Goal: Information Seeking & Learning: Learn about a topic

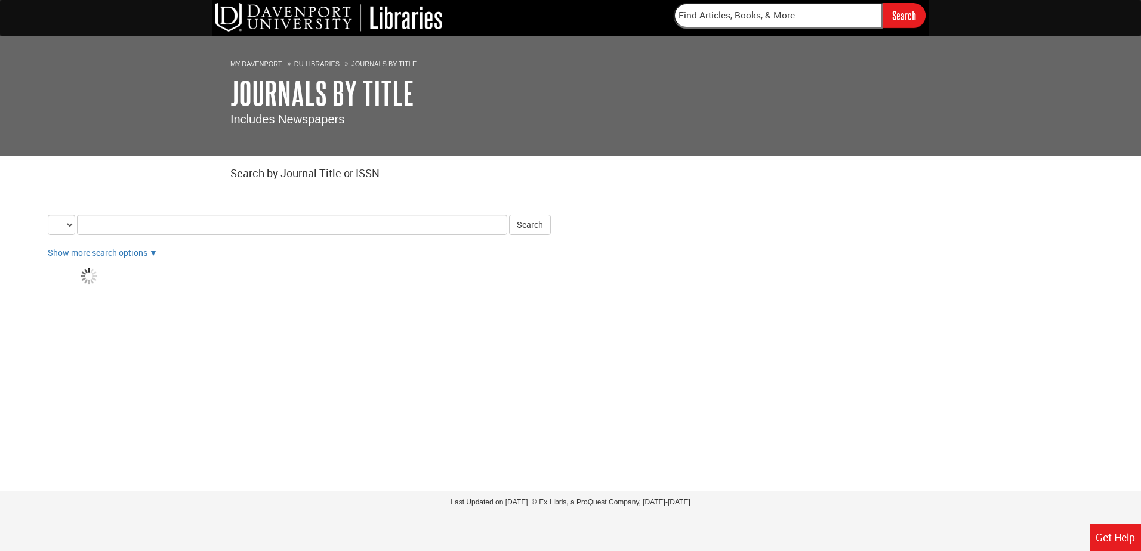
select select "issn_equals"
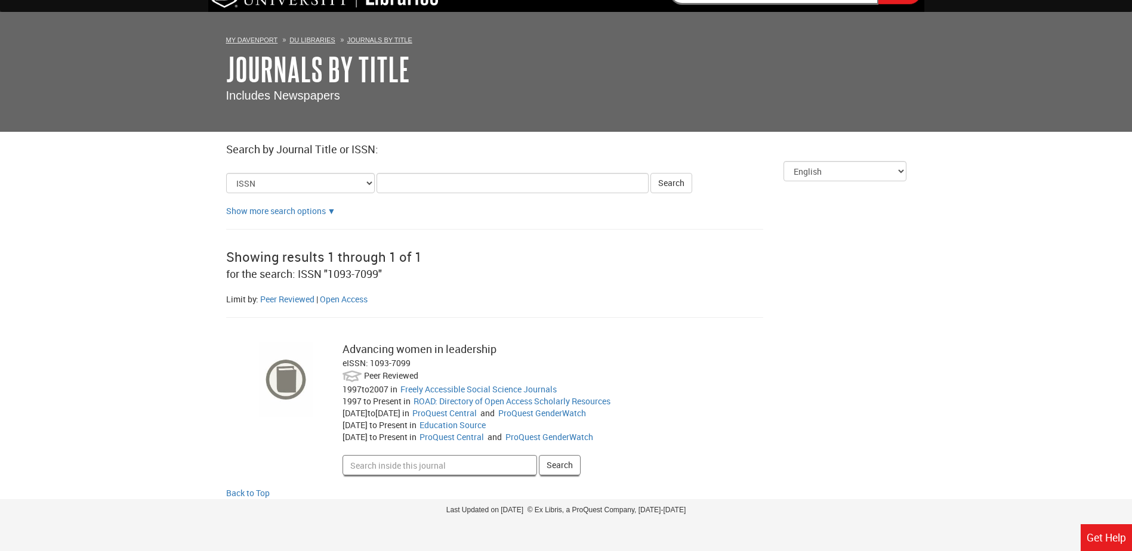
scroll to position [32, 0]
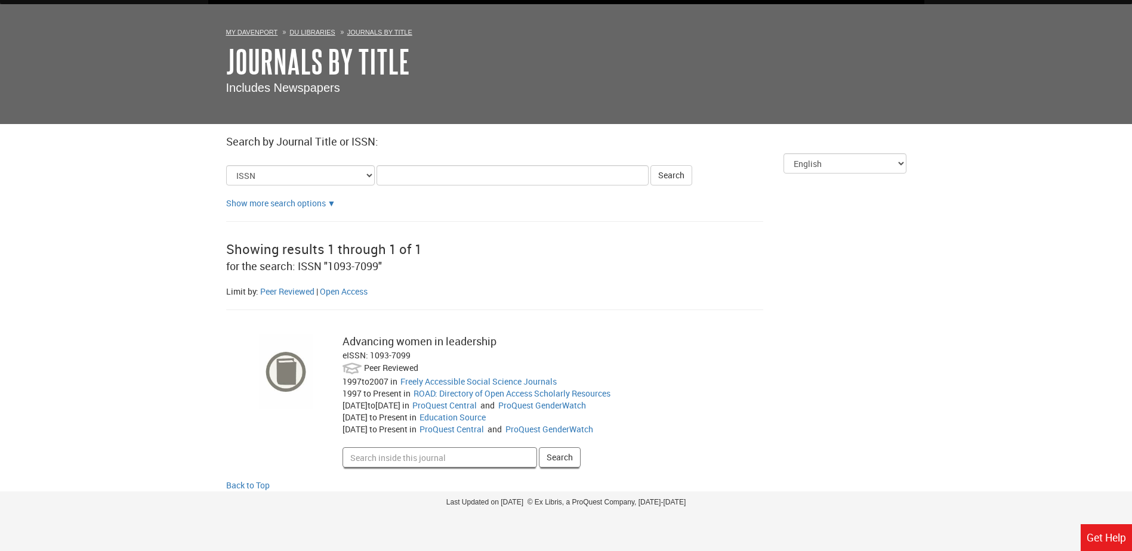
click at [407, 338] on div "Advancing women in leadership" at bounding box center [537, 342] width 390 height 16
click at [356, 294] on link "Open Access" at bounding box center [344, 291] width 48 height 11
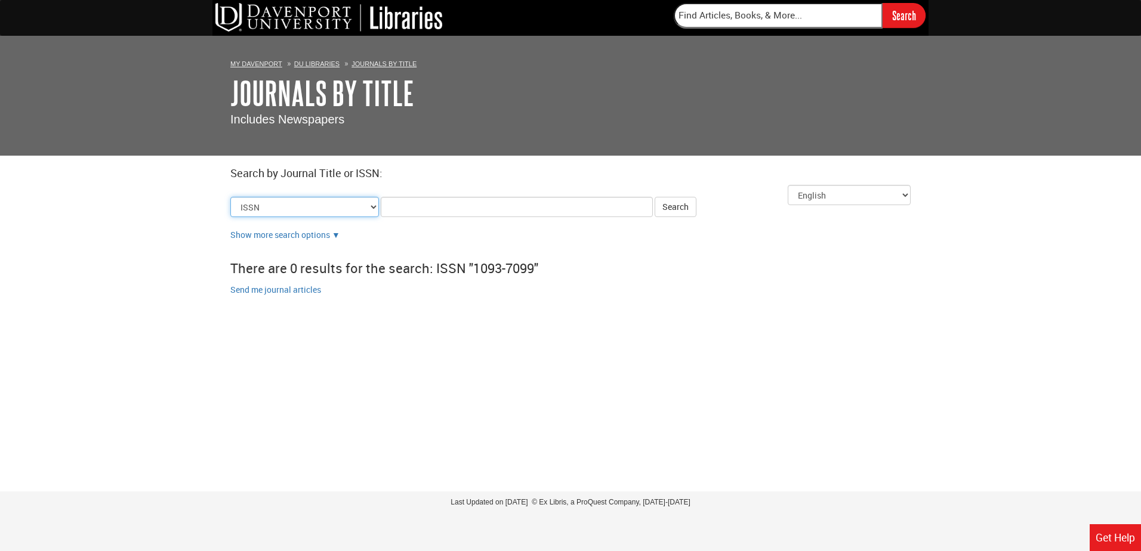
click at [341, 211] on select "Journal Title Begins With Journal Title Equals Journal Title Contains All Words…" at bounding box center [304, 207] width 149 height 20
click at [739, 11] on input "text" at bounding box center [778, 15] width 209 height 25
type input "leadership managment"
click at [882, 3] on input "Search" at bounding box center [903, 15] width 43 height 24
